Goal: Transaction & Acquisition: Purchase product/service

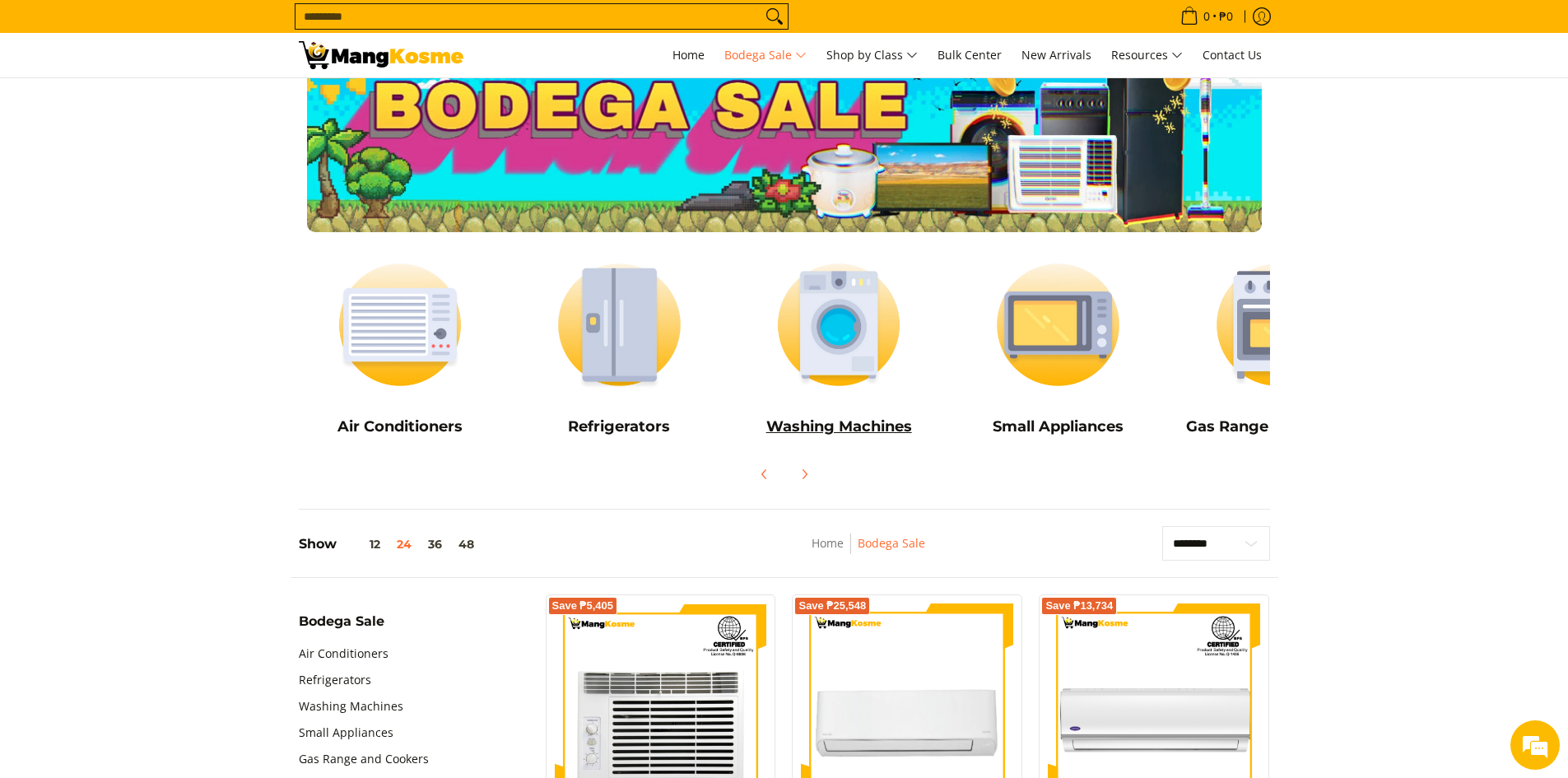
scroll to position [82, 0]
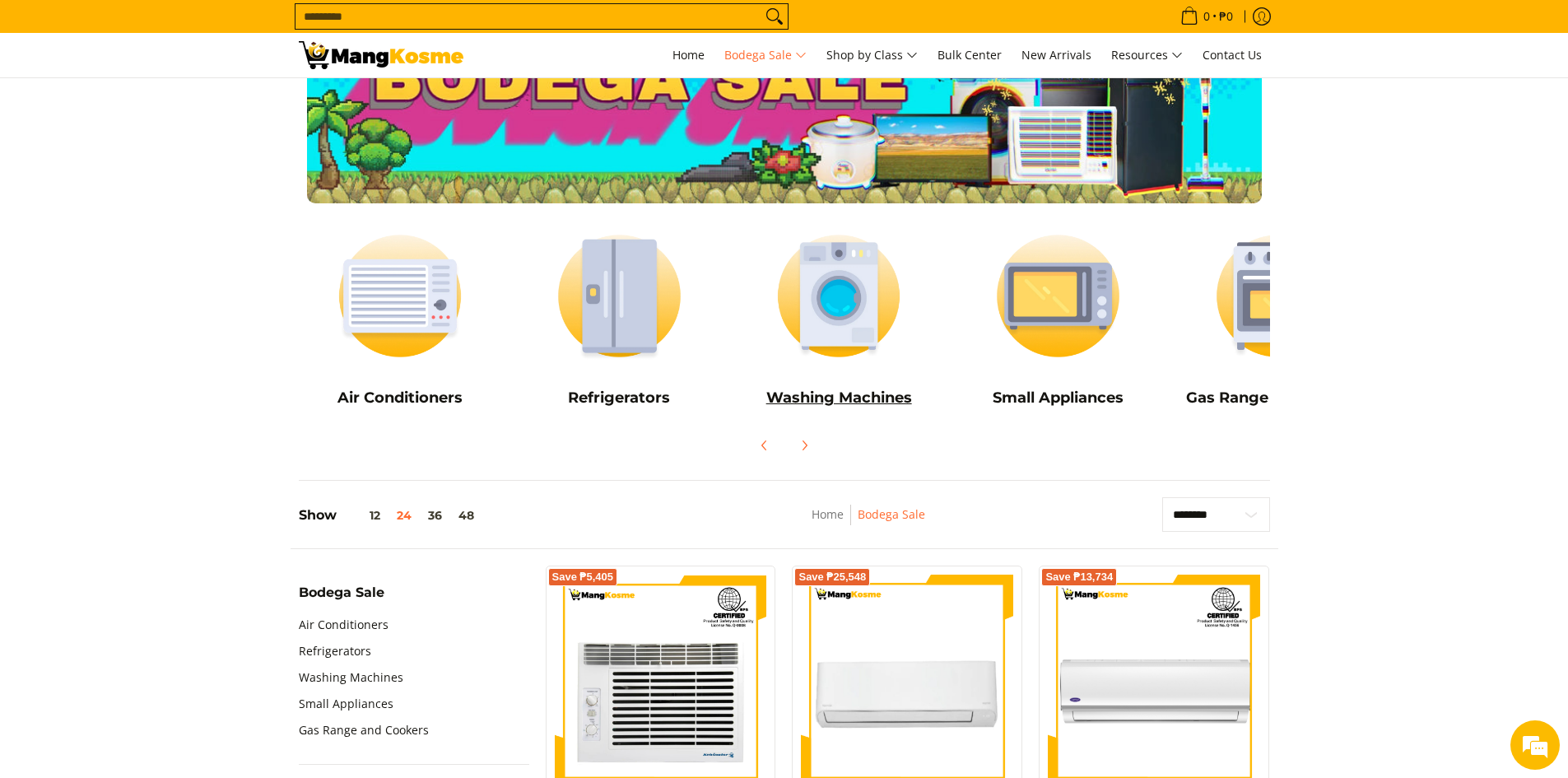
click at [854, 391] on h5 "Washing Machines" at bounding box center [839, 398] width 203 height 19
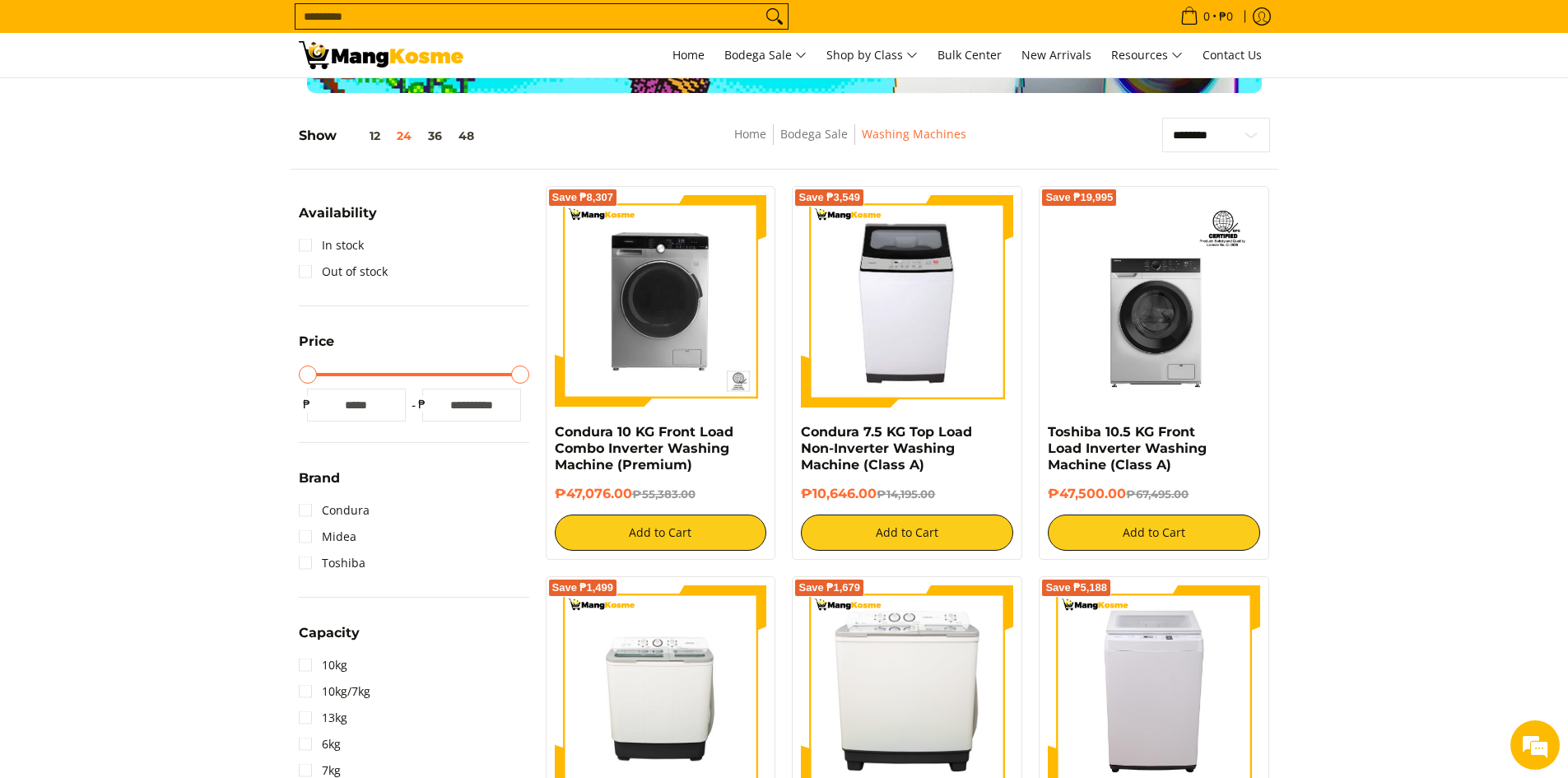
scroll to position [411, 0]
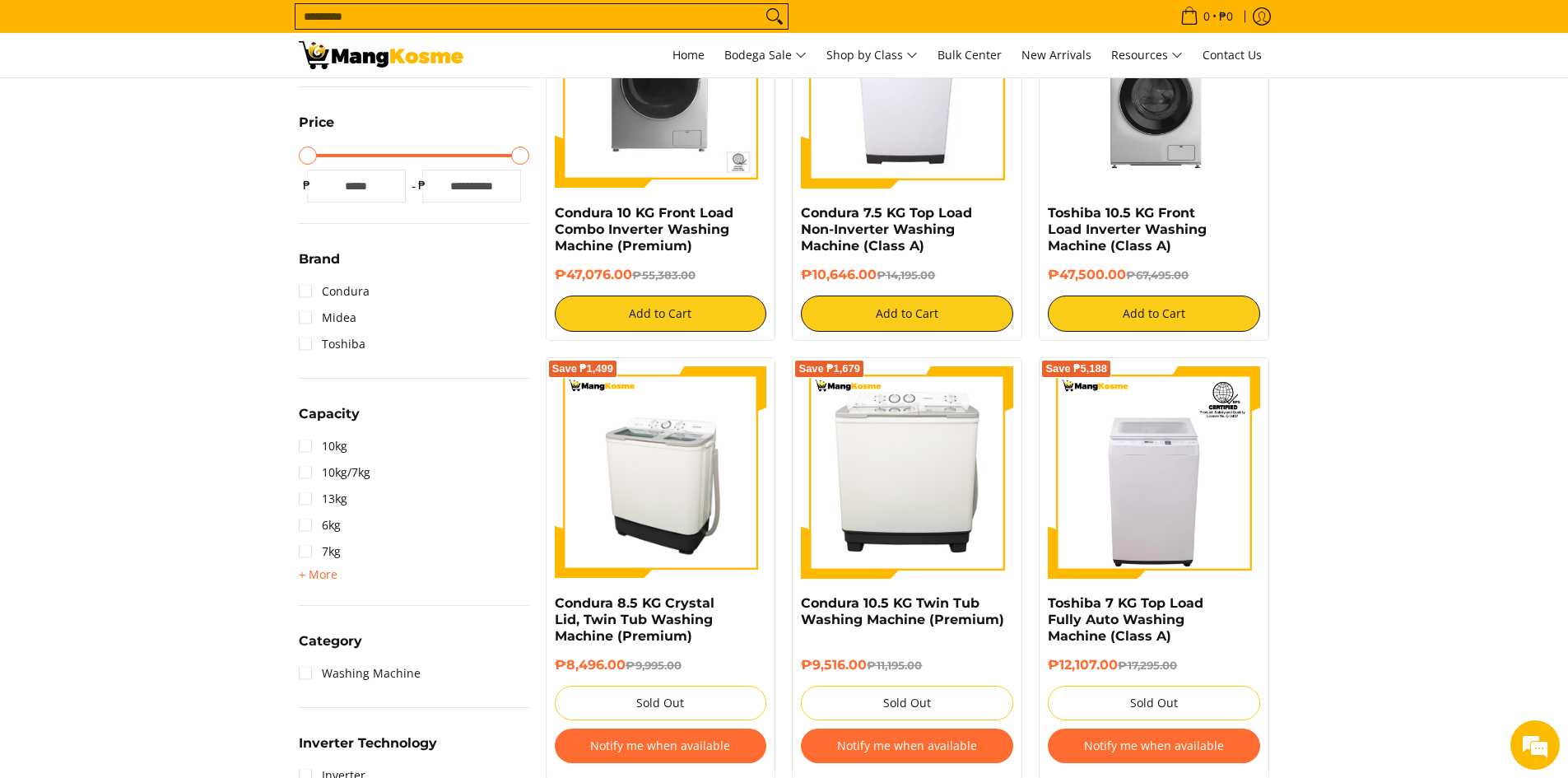
click at [696, 470] on img at bounding box center [660, 473] width 213 height 213
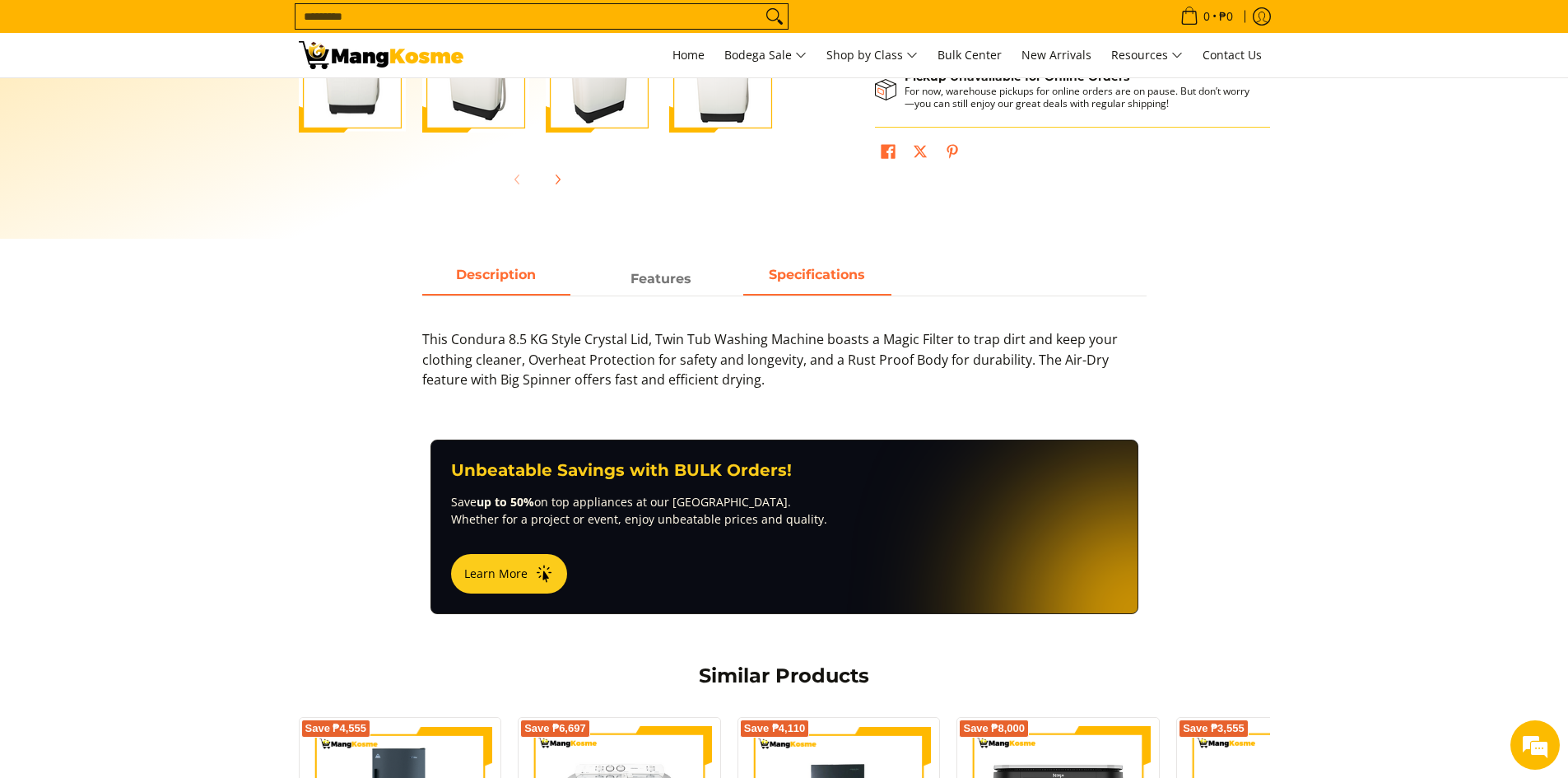
click at [794, 269] on strong "Specifications" at bounding box center [817, 275] width 96 height 15
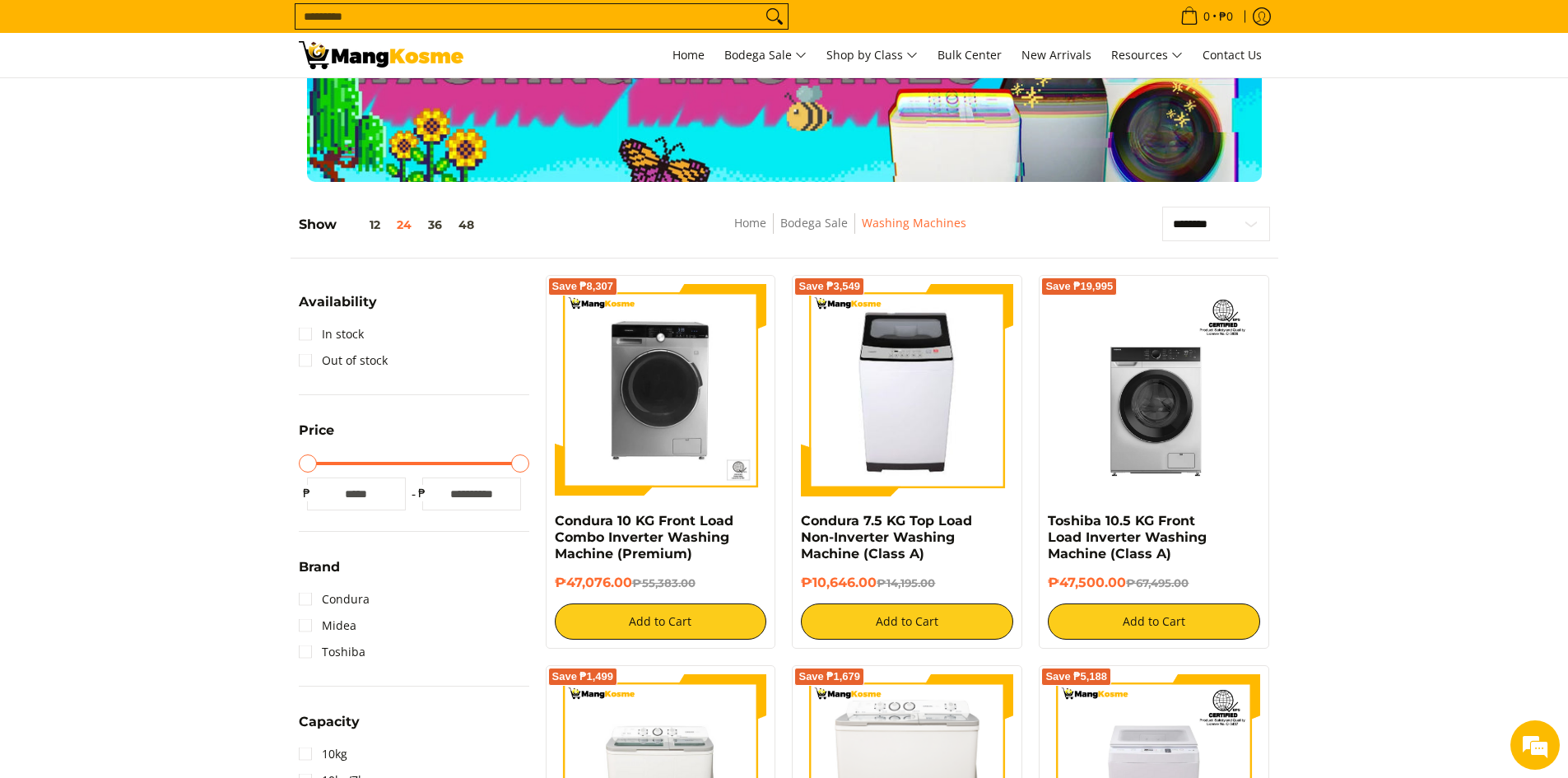
scroll to position [247, 0]
